Goal: Task Accomplishment & Management: Manage account settings

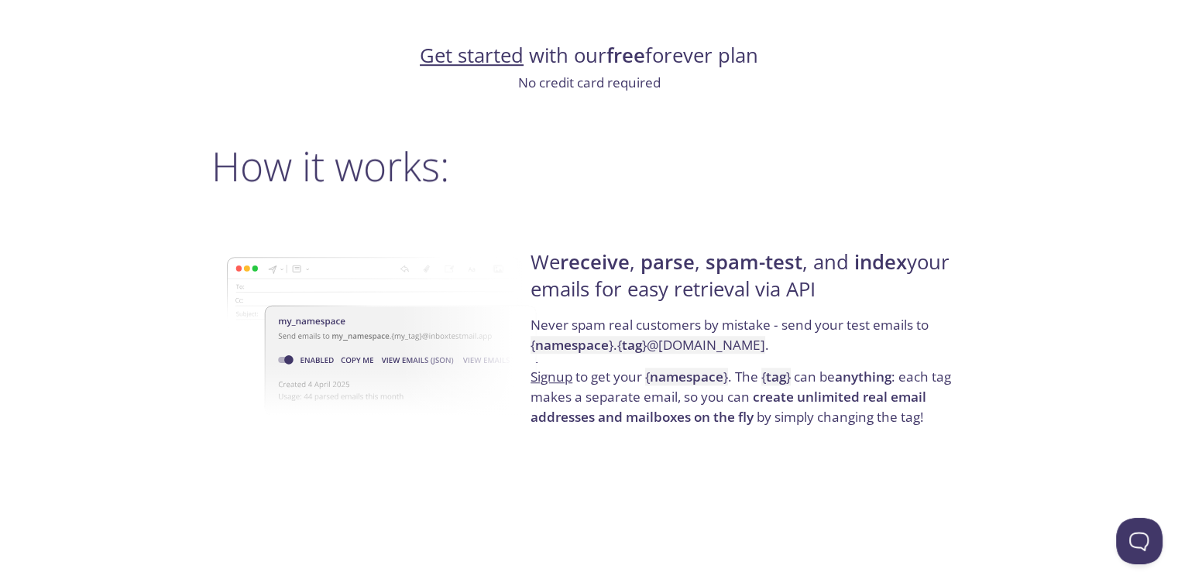
scroll to position [1019, 0]
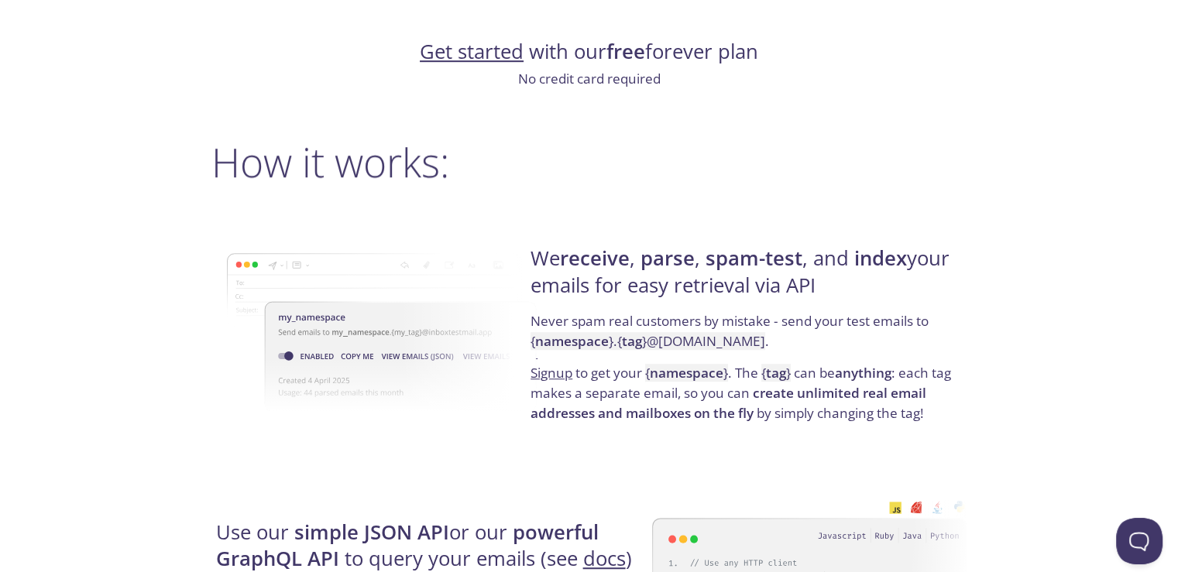
click at [459, 316] on img at bounding box center [384, 332] width 315 height 245
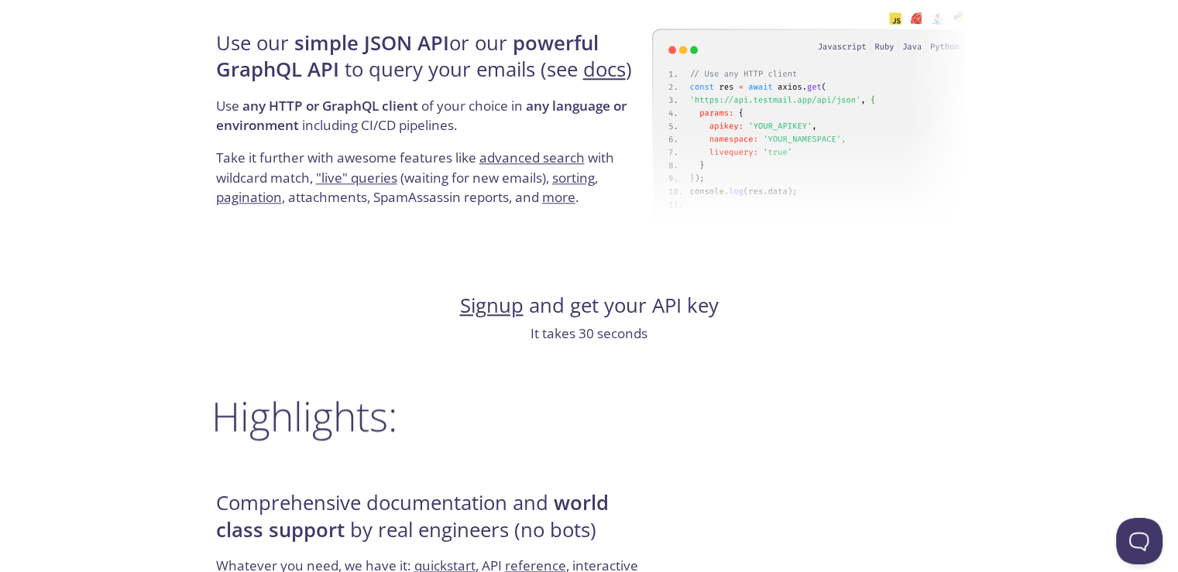
scroll to position [1509, 0]
click at [496, 303] on link "Signup" at bounding box center [492, 305] width 64 height 27
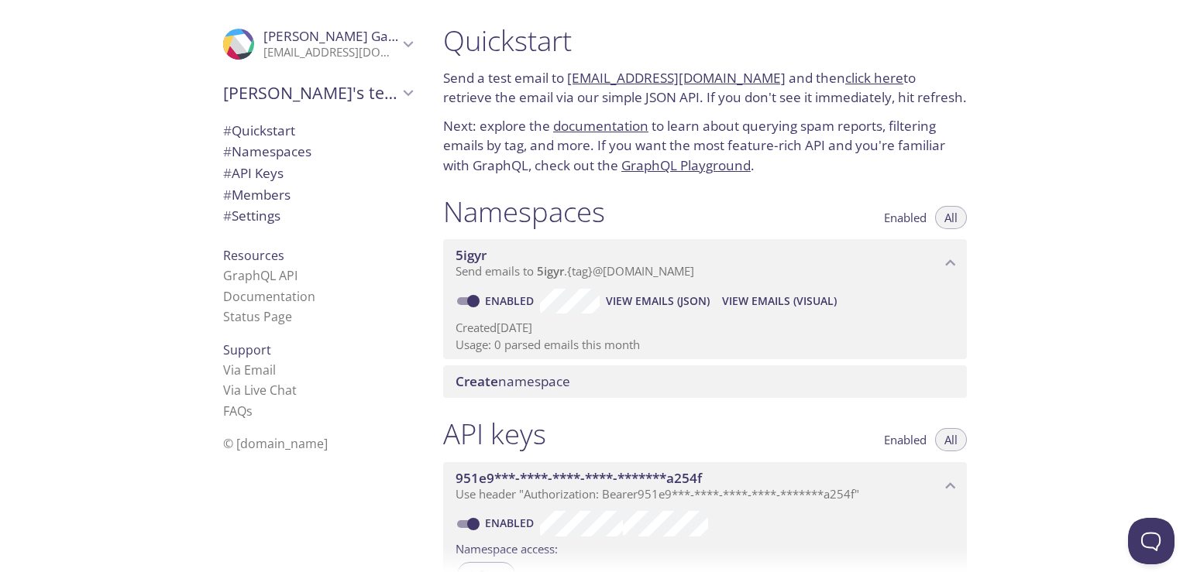
scroll to position [2, 0]
click at [707, 75] on link "[EMAIL_ADDRESS][DOMAIN_NAME]" at bounding box center [676, 77] width 218 height 18
drag, startPoint x: 754, startPoint y: 80, endPoint x: 566, endPoint y: 76, distance: 187.5
click at [566, 76] on p "Send a test email to [EMAIL_ADDRESS][DOMAIN_NAME] and then click here to retrie…" at bounding box center [705, 90] width 524 height 40
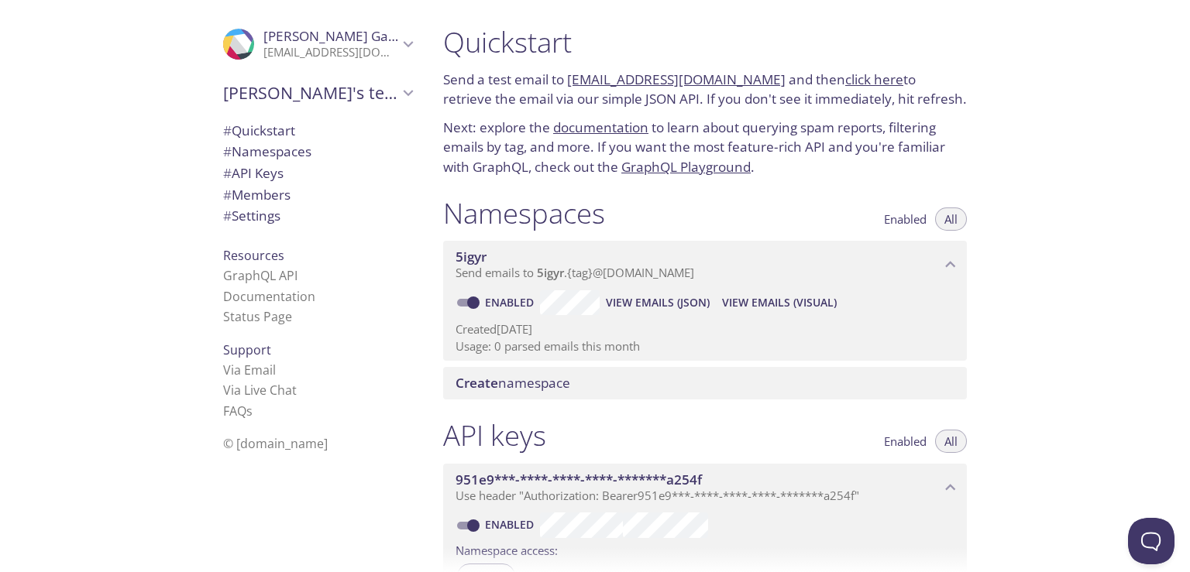
drag, startPoint x: 565, startPoint y: 72, endPoint x: 752, endPoint y: 72, distance: 186.7
click at [752, 72] on p "Send a test email to [EMAIL_ADDRESS][DOMAIN_NAME] and then click here to retrie…" at bounding box center [705, 90] width 524 height 40
copy p "[EMAIL_ADDRESS][DOMAIN_NAME]"
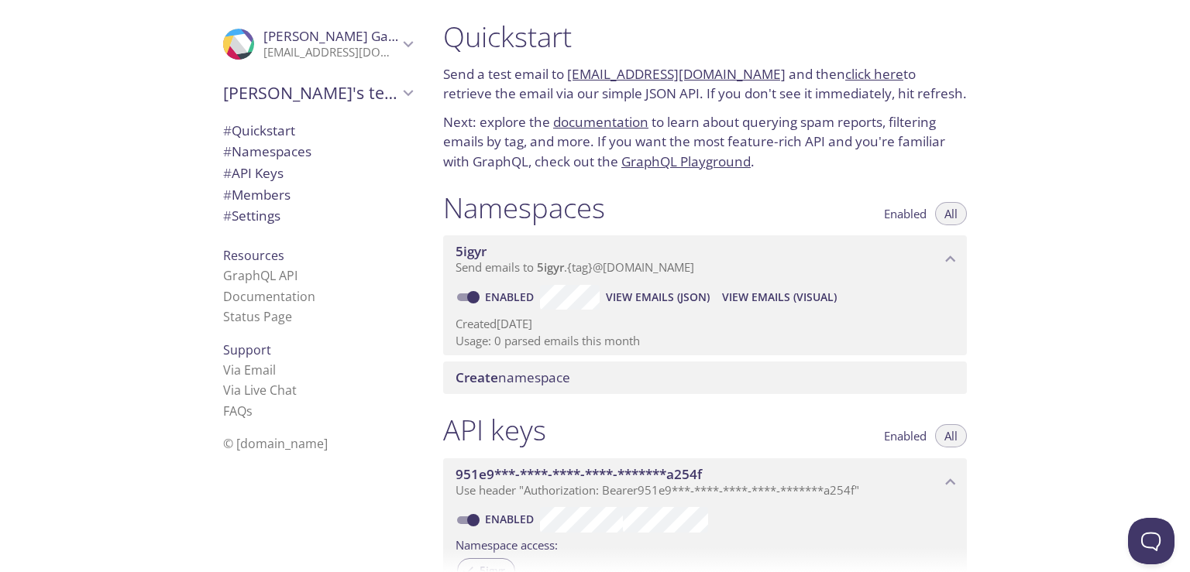
scroll to position [6, 0]
click at [790, 108] on div "Quickstart Send a test email to [EMAIL_ADDRESS][DOMAIN_NAME] and then click her…" at bounding box center [705, 94] width 548 height 171
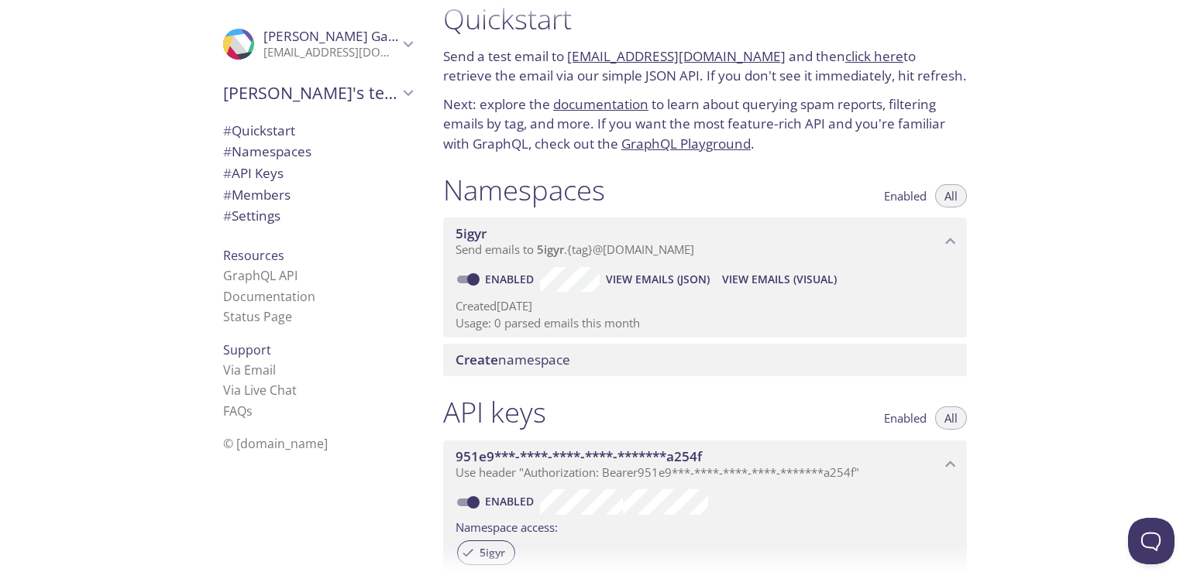
scroll to position [9, 0]
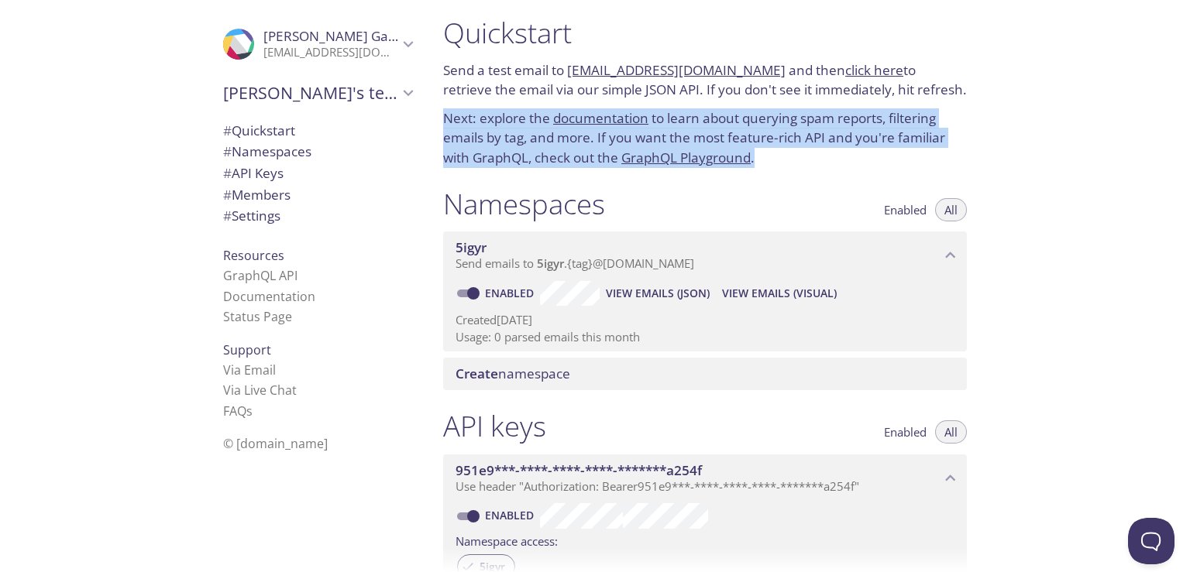
drag, startPoint x: 767, startPoint y: 158, endPoint x: 445, endPoint y: 125, distance: 323.1
click at [445, 125] on p "Next: explore the documentation to learn about querying spam reports, filtering…" at bounding box center [705, 138] width 524 height 60
copy p "Next: explore the documentation to learn about querying spam reports, filtering…"
click at [849, 64] on link "click here" at bounding box center [874, 70] width 58 height 18
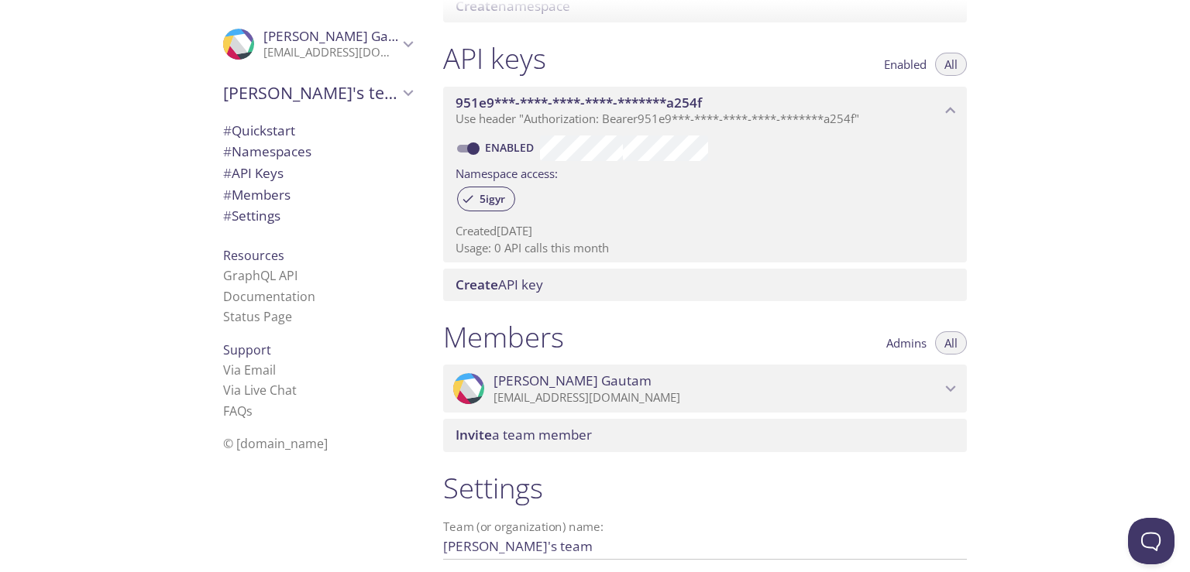
scroll to position [378, 0]
copy p "Next: explore the documentation to learn about querying spam reports, filtering…"
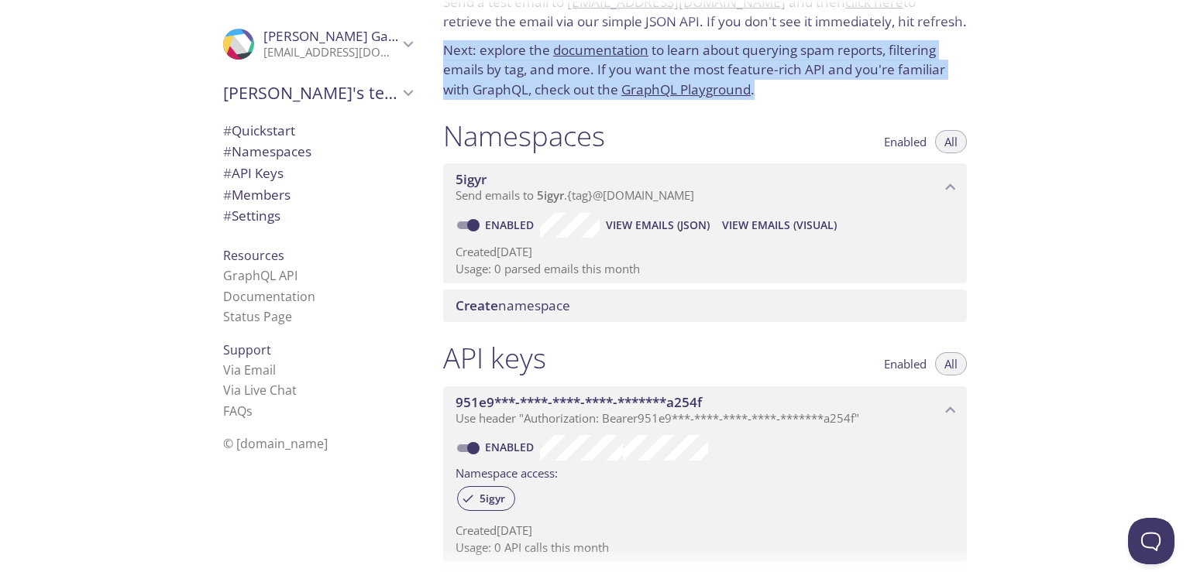
scroll to position [0, 0]
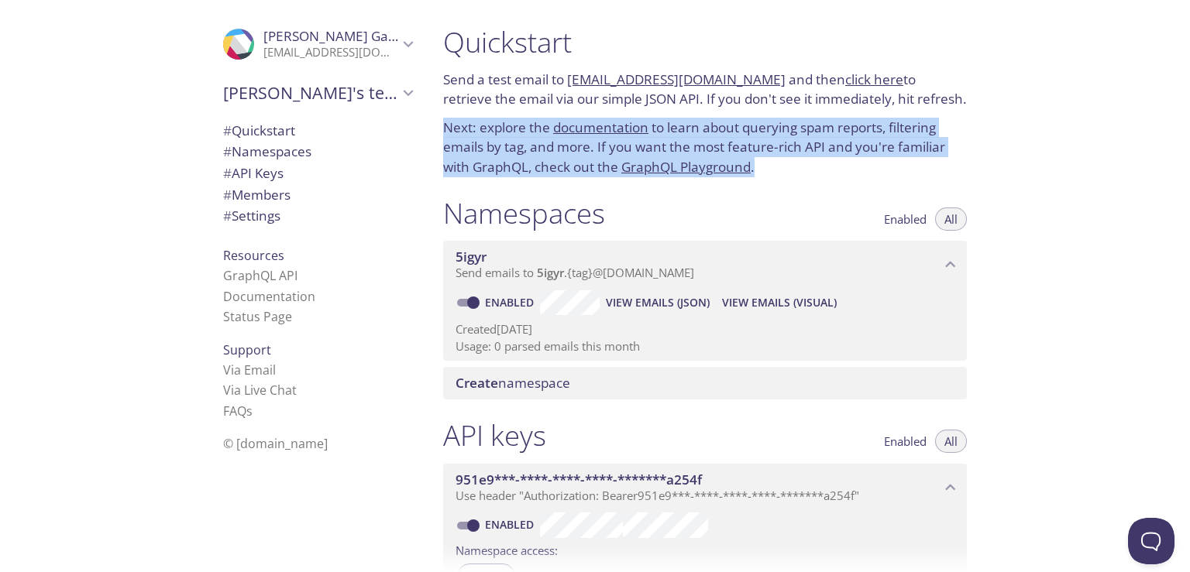
click at [709, 159] on link "GraphQL Playground" at bounding box center [685, 167] width 129 height 18
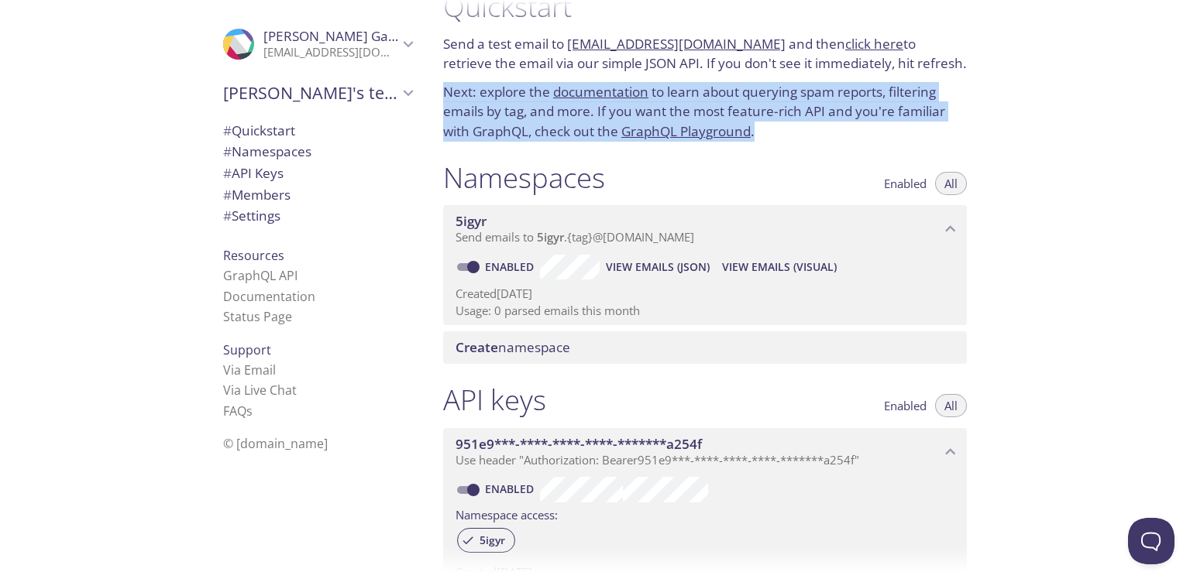
scroll to position [35, 0]
click at [242, 180] on span "# API Keys" at bounding box center [253, 173] width 60 height 18
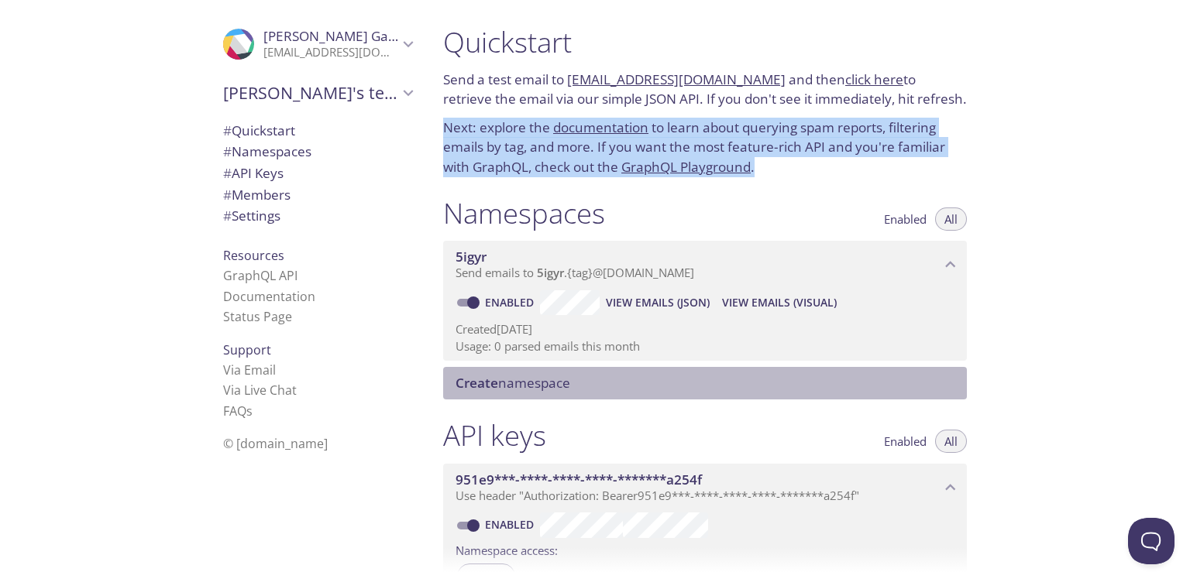
click at [512, 383] on span "Create namespace" at bounding box center [512, 383] width 115 height 18
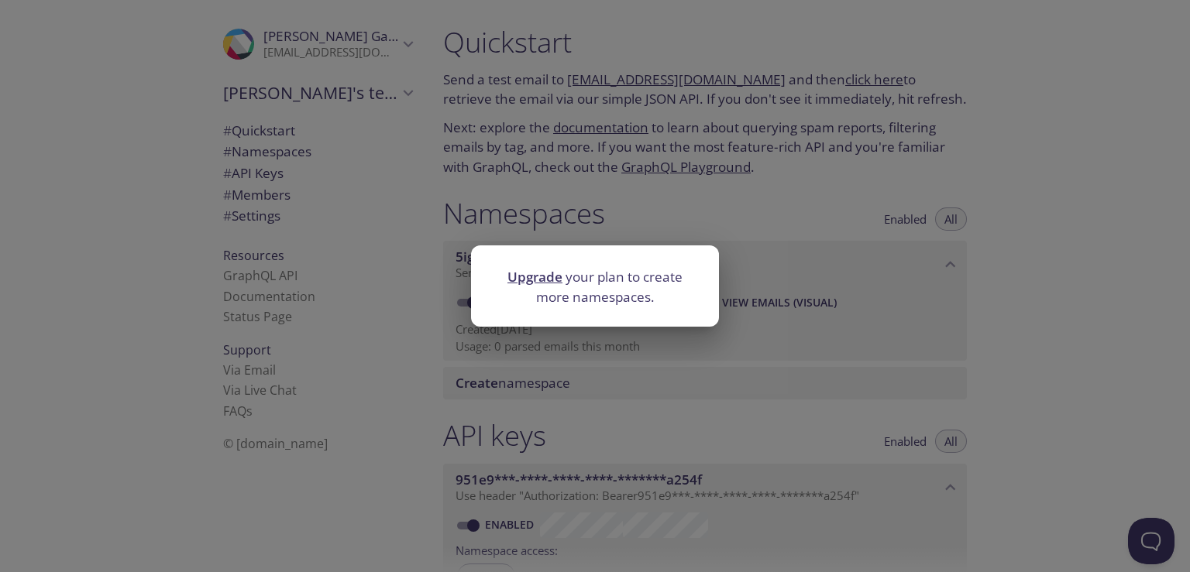
click at [641, 187] on div "Upgrade your plan to create more namespaces." at bounding box center [595, 286] width 1190 height 572
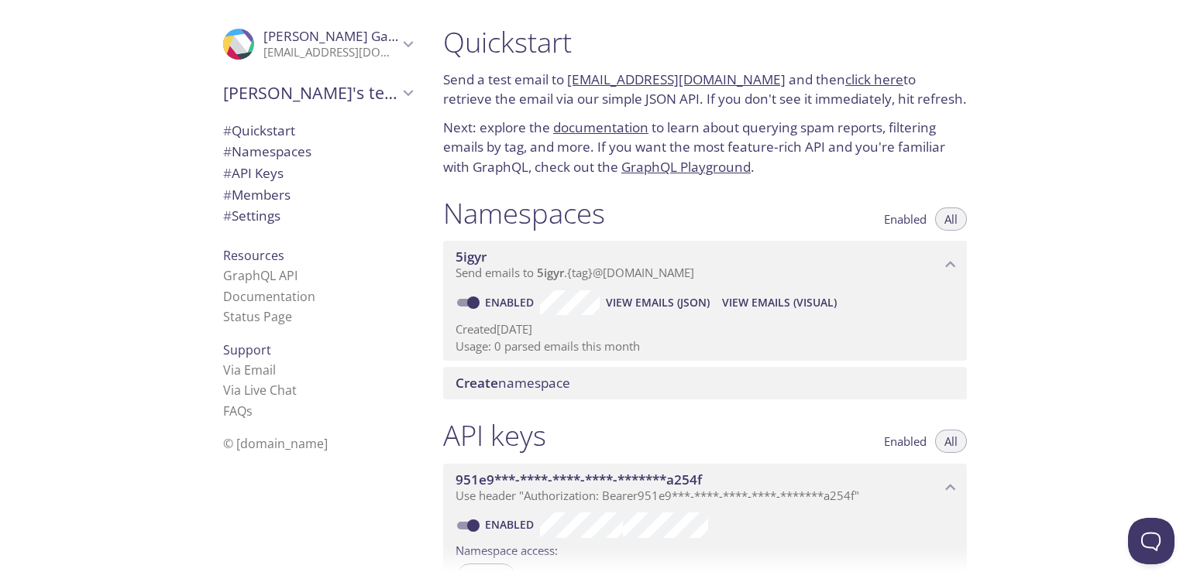
click at [845, 75] on link "click here" at bounding box center [874, 79] width 58 height 18
click at [310, 154] on span "# Namespaces" at bounding box center [317, 152] width 189 height 20
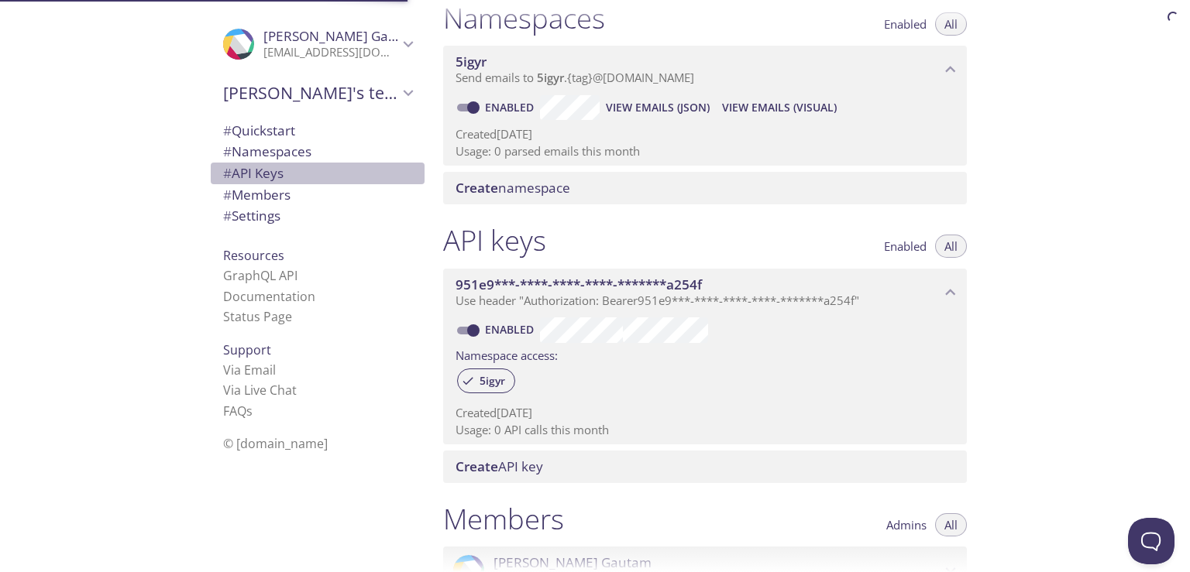
click at [290, 167] on span "# API Keys" at bounding box center [317, 173] width 189 height 20
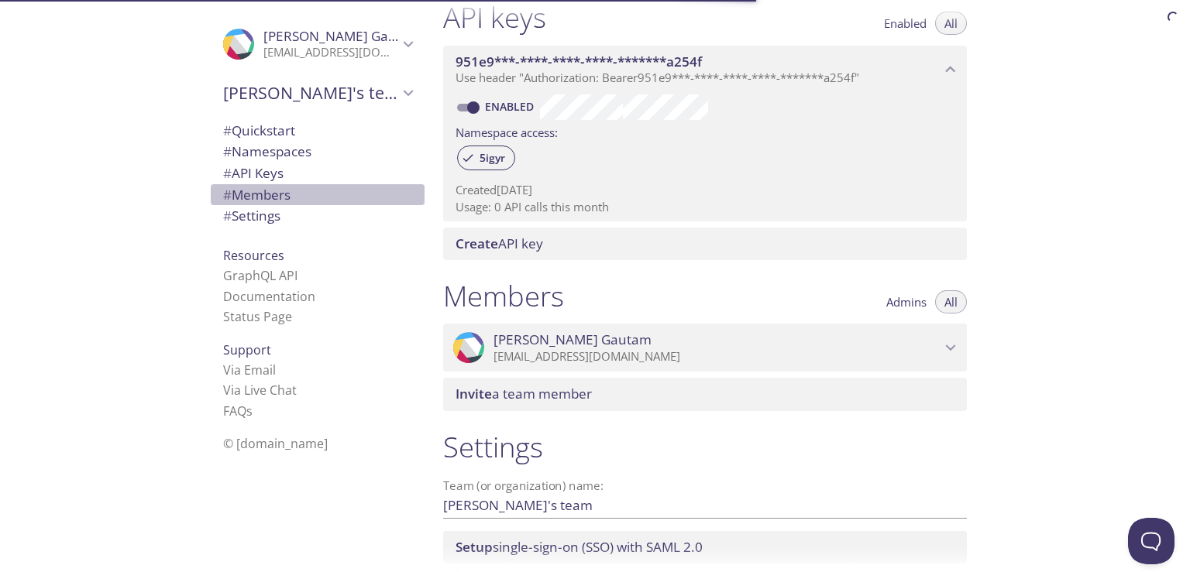
click at [298, 198] on span "# Members" at bounding box center [317, 195] width 189 height 20
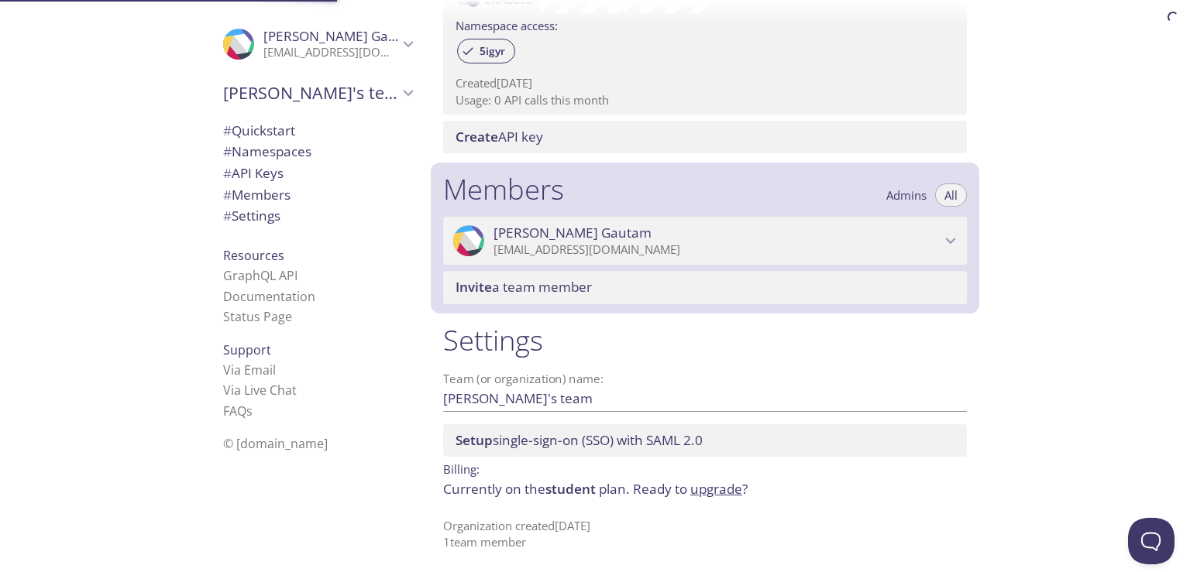
scroll to position [529, 0]
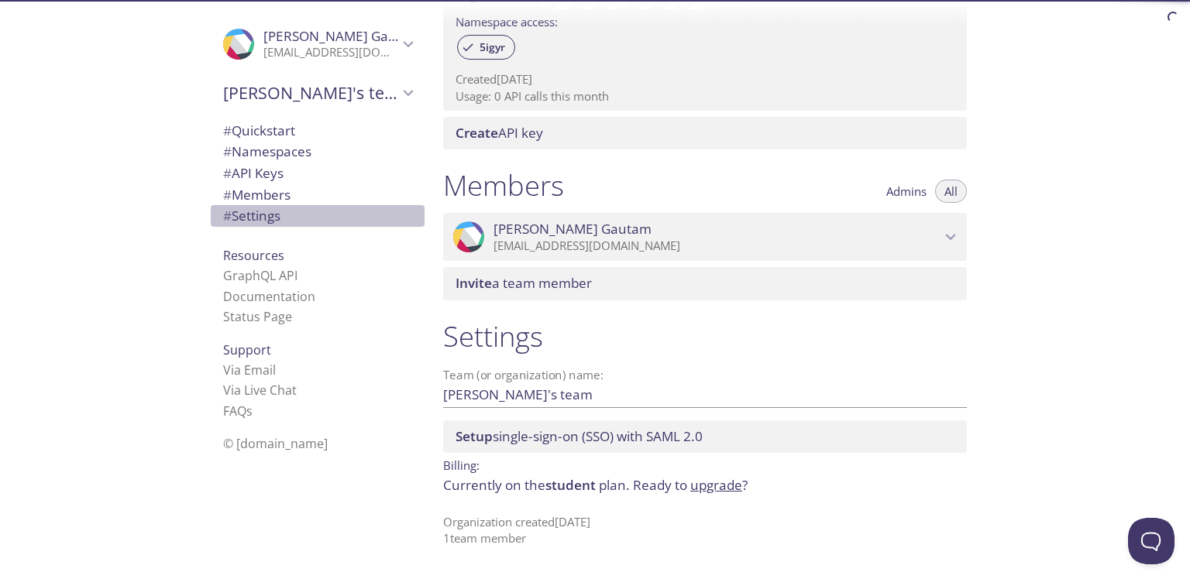
click at [291, 208] on span "# Settings" at bounding box center [317, 216] width 189 height 20
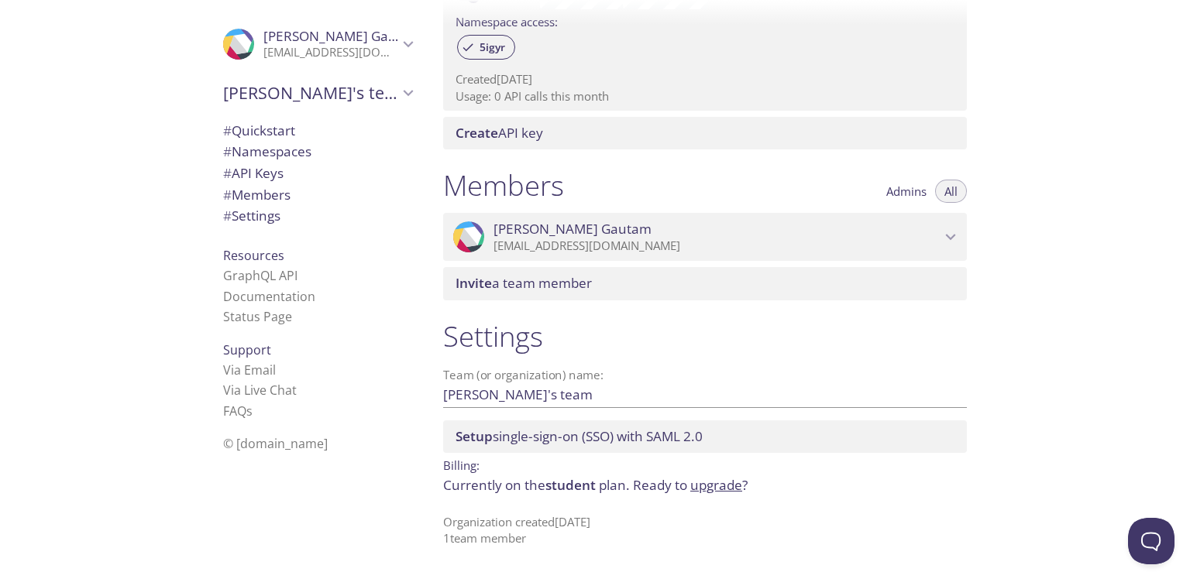
scroll to position [520, 0]
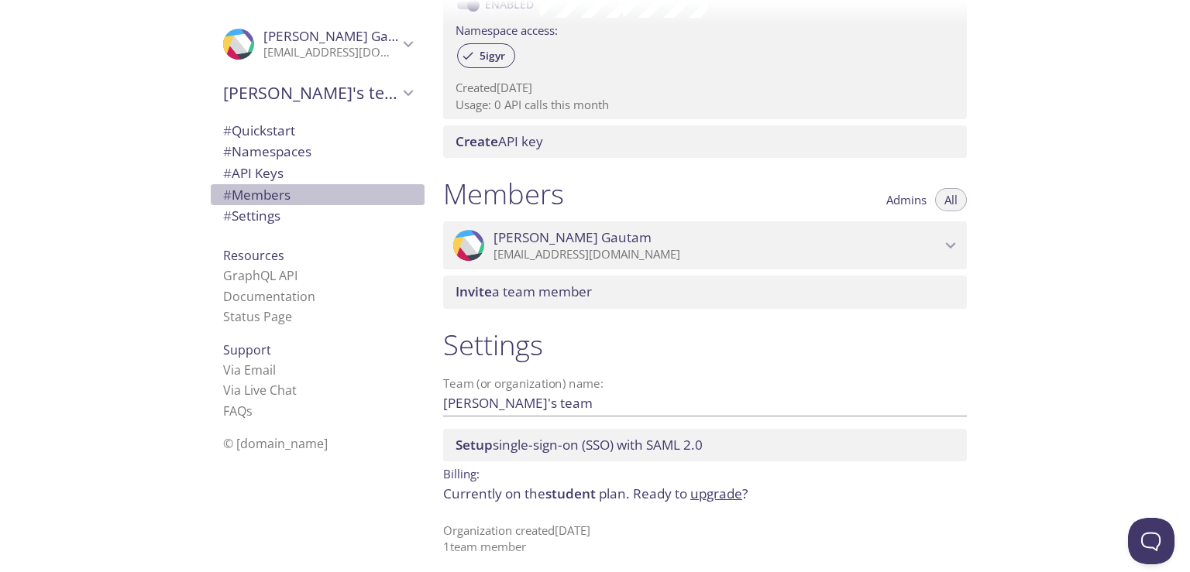
click at [257, 204] on span "# Members" at bounding box center [317, 195] width 189 height 20
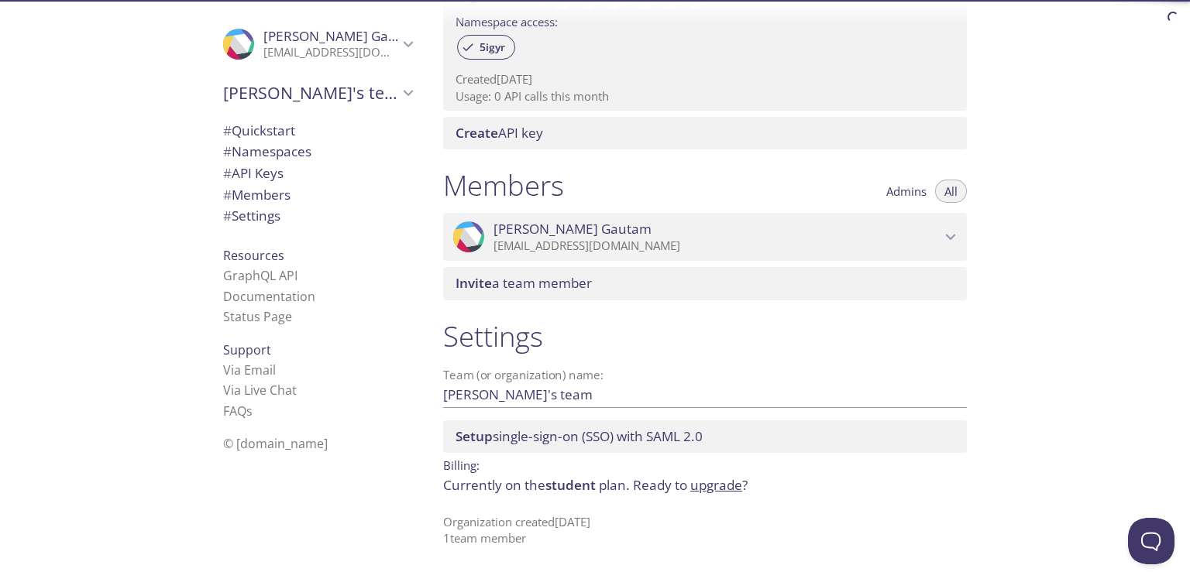
click at [254, 219] on span "# Settings" at bounding box center [251, 216] width 57 height 18
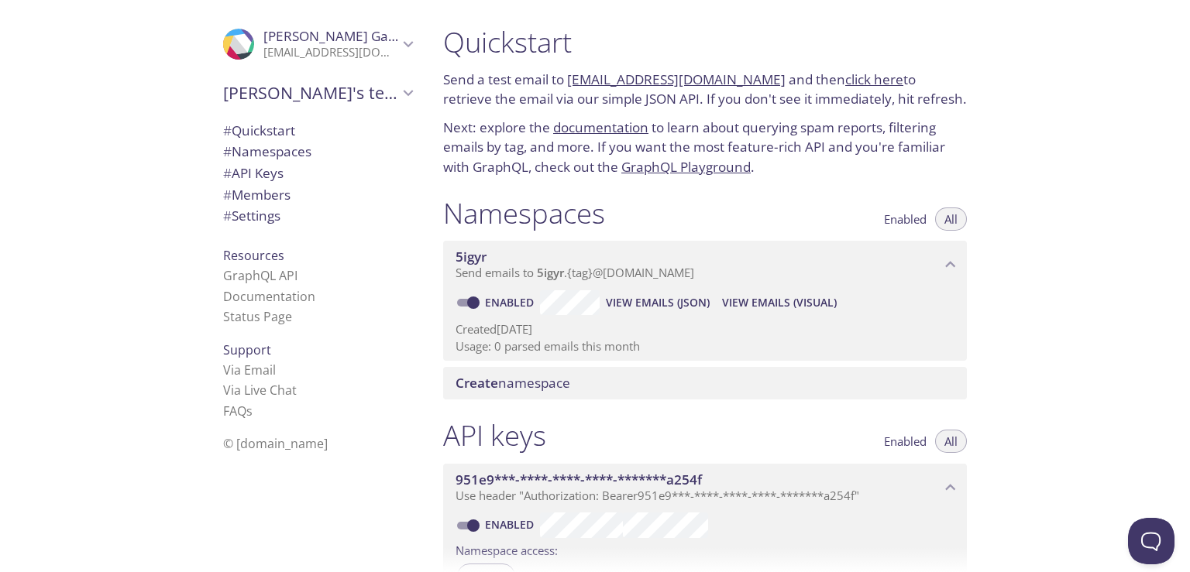
click at [564, 66] on div "Quickstart Send a test email to [EMAIL_ADDRESS][DOMAIN_NAME] and then click her…" at bounding box center [705, 100] width 548 height 171
click at [570, 83] on link "[EMAIL_ADDRESS][DOMAIN_NAME]" at bounding box center [676, 79] width 218 height 18
drag, startPoint x: 567, startPoint y: 70, endPoint x: 751, endPoint y: 76, distance: 184.4
click at [751, 76] on p "Send a test email to [EMAIL_ADDRESS][DOMAIN_NAME] and then click here to retrie…" at bounding box center [705, 90] width 524 height 40
copy link "[EMAIL_ADDRESS][DOMAIN_NAME]"
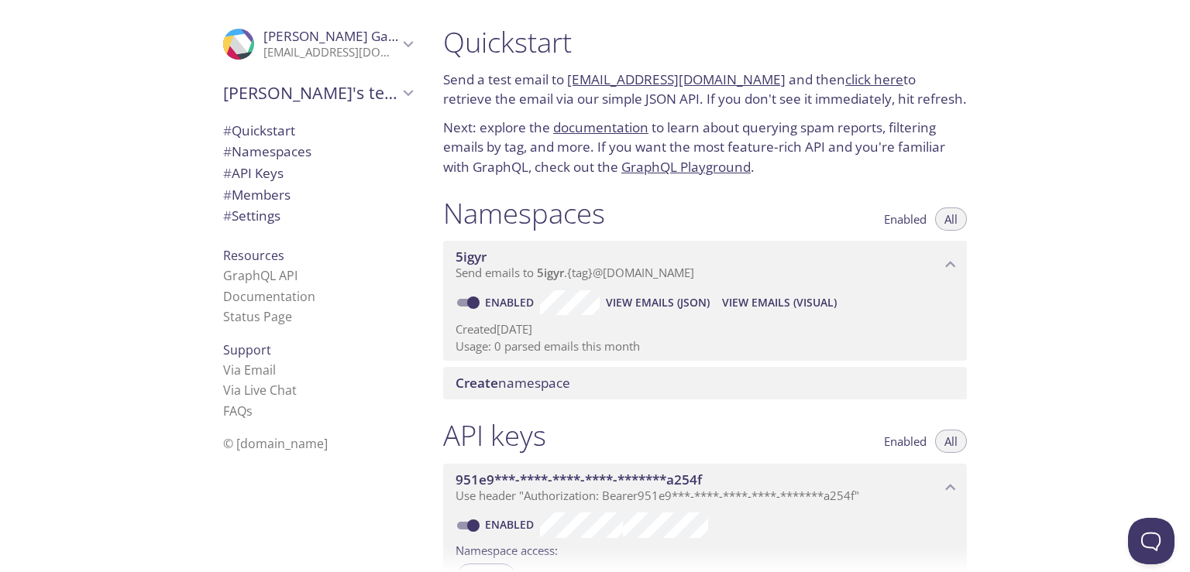
click at [845, 84] on link "click here" at bounding box center [874, 79] width 58 height 18
click at [471, 40] on h1 "Quickstart" at bounding box center [705, 42] width 524 height 35
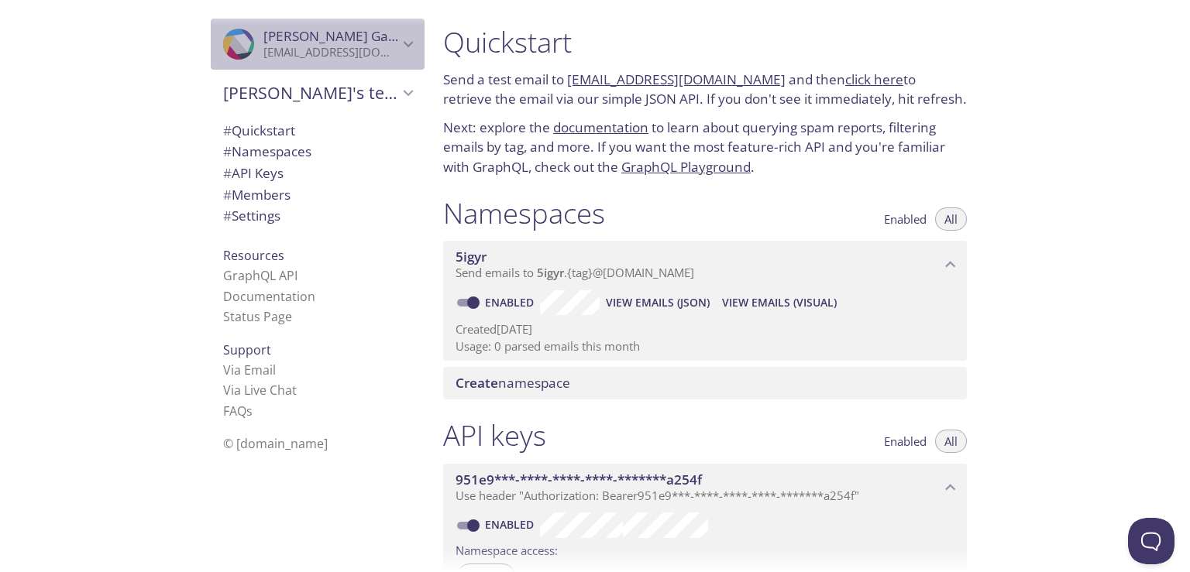
click at [369, 45] on p "[EMAIL_ADDRESS][DOMAIN_NAME]" at bounding box center [330, 52] width 135 height 15
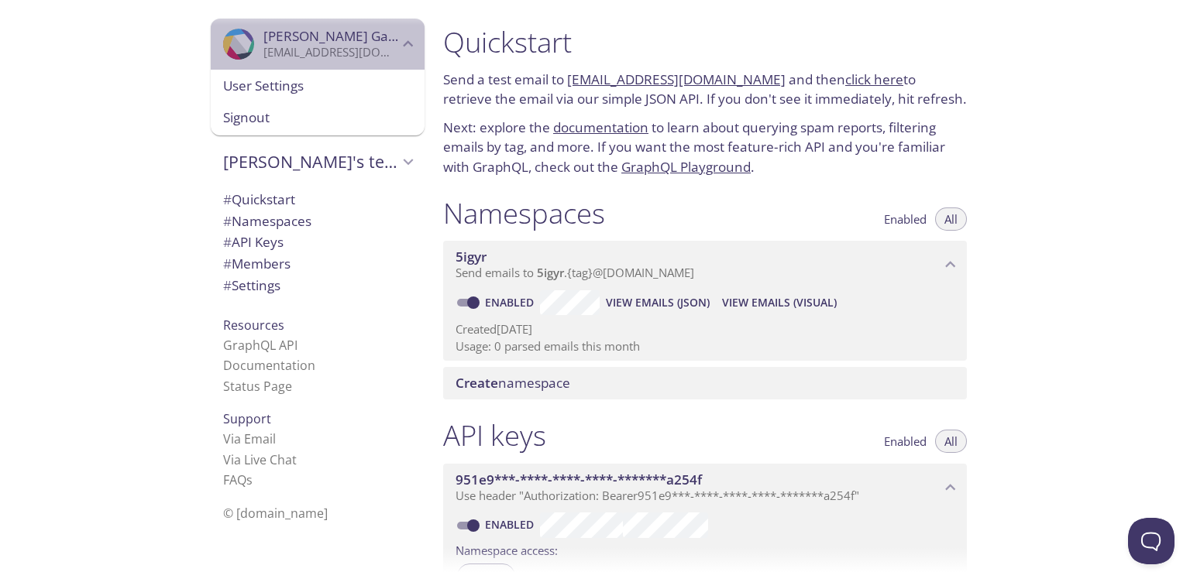
click at [337, 38] on span "[PERSON_NAME]" at bounding box center [342, 36] width 158 height 18
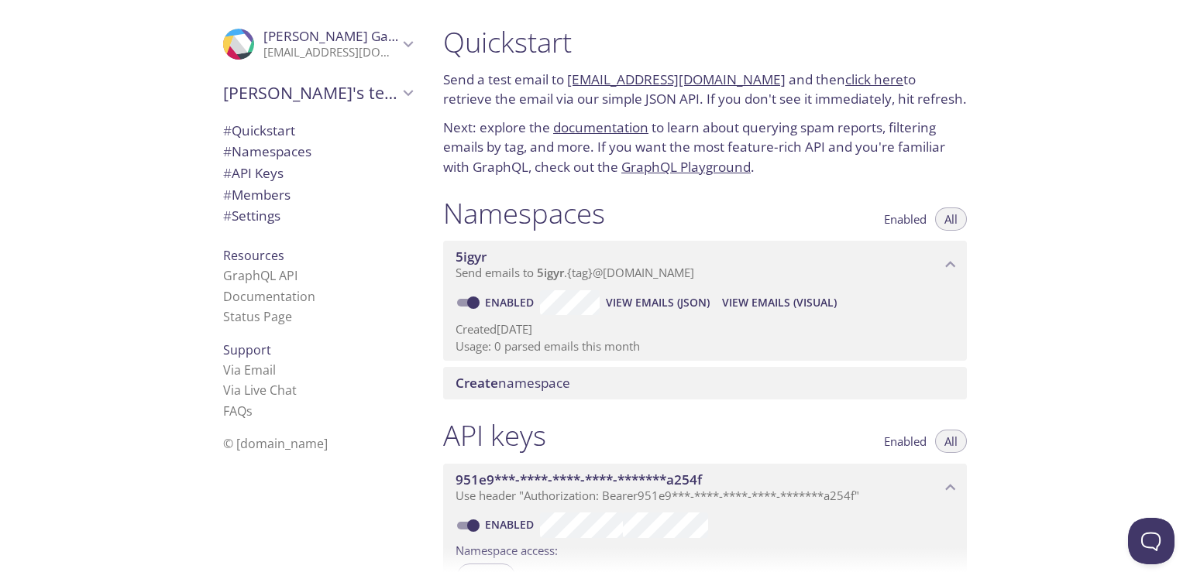
click at [268, 57] on p "[EMAIL_ADDRESS][DOMAIN_NAME]" at bounding box center [330, 52] width 135 height 15
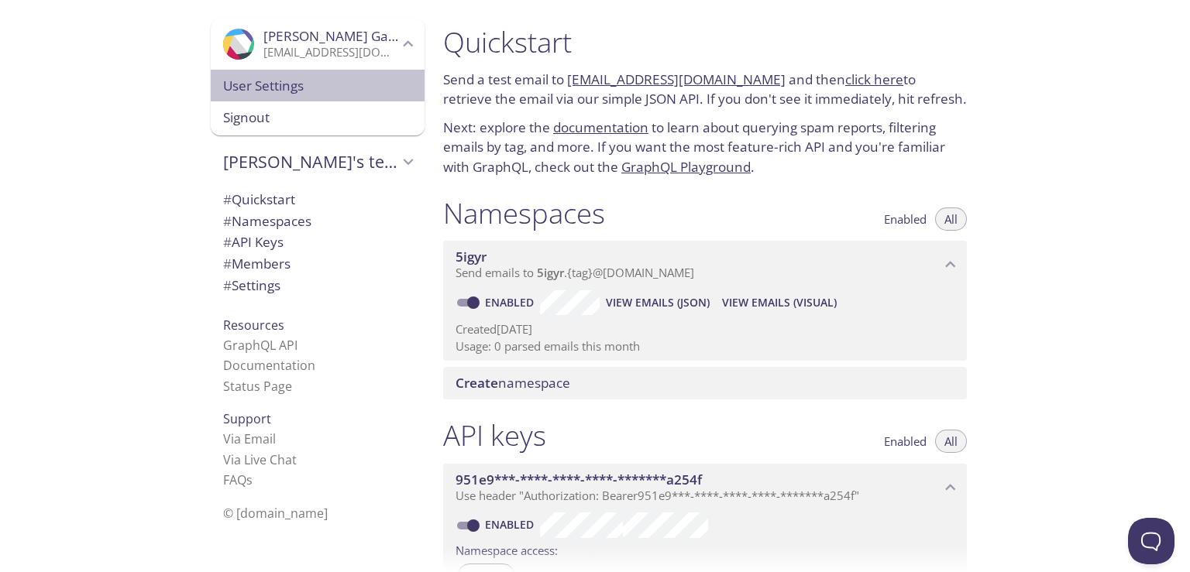
click at [265, 78] on span "User Settings" at bounding box center [317, 86] width 189 height 20
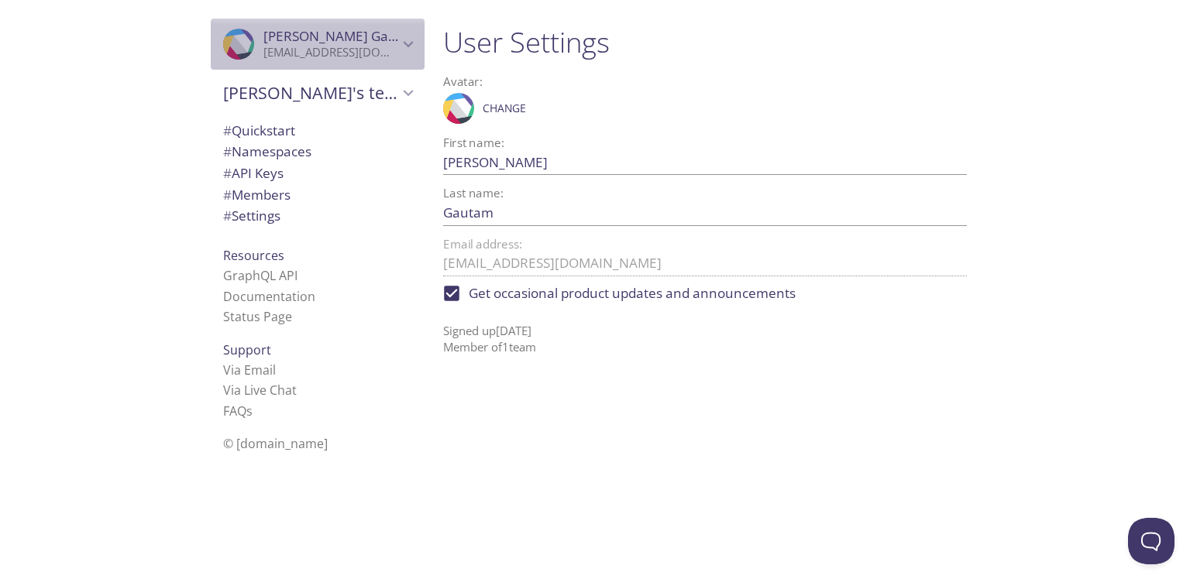
click at [349, 50] on p "[EMAIL_ADDRESS][DOMAIN_NAME]" at bounding box center [330, 52] width 135 height 15
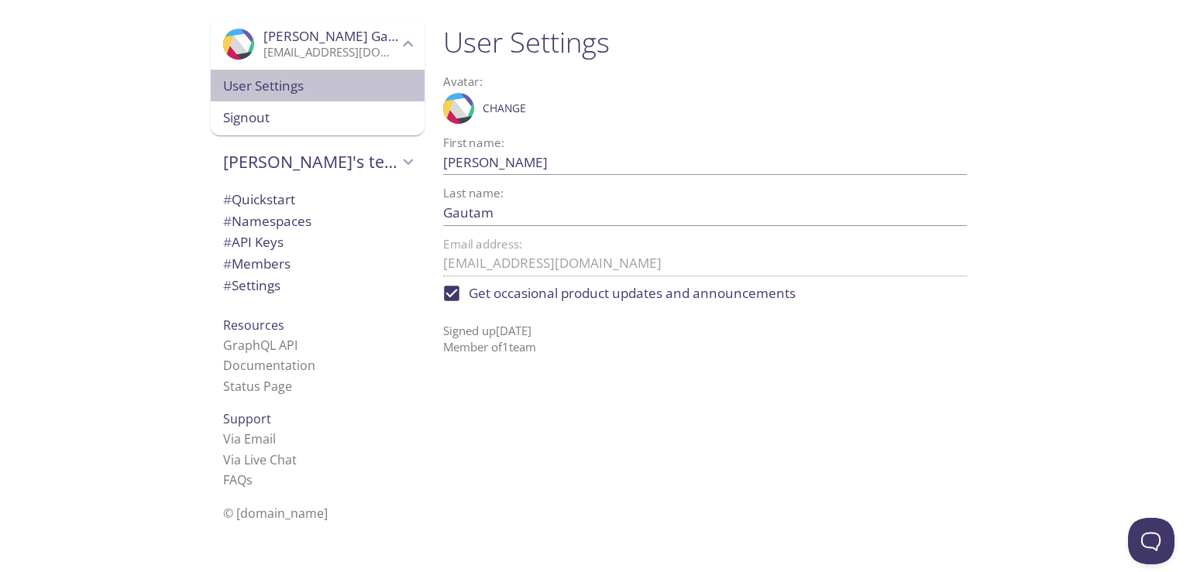
click at [323, 72] on div "User Settings" at bounding box center [318, 86] width 214 height 33
